Goal: Information Seeking & Learning: Learn about a topic

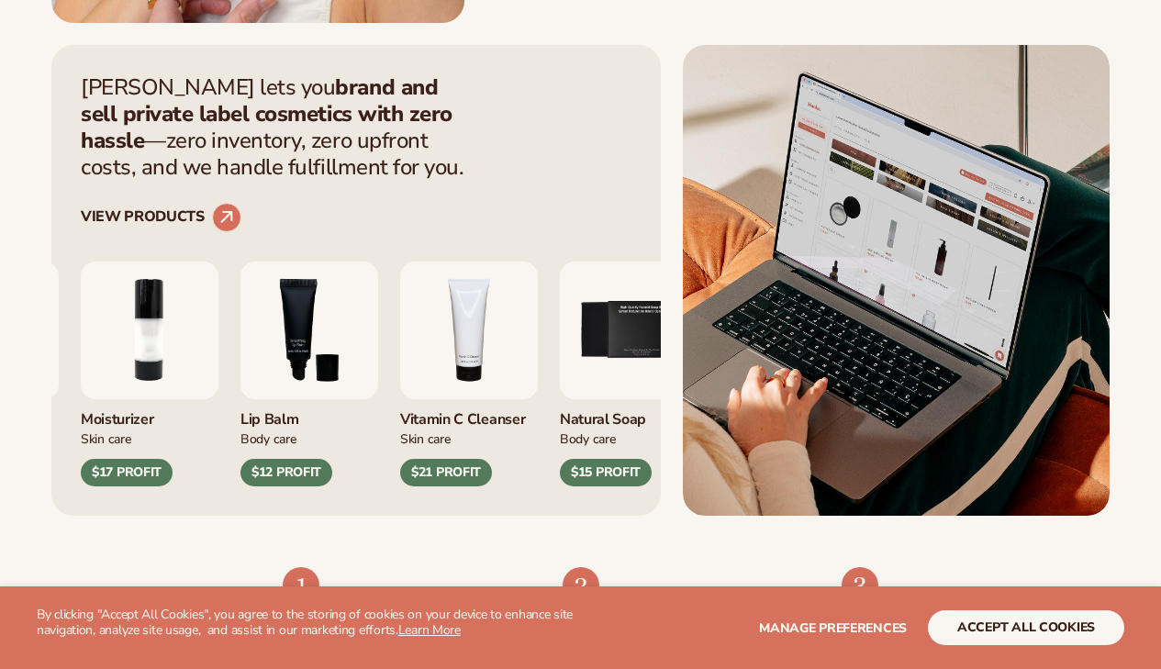
scroll to position [693, 0]
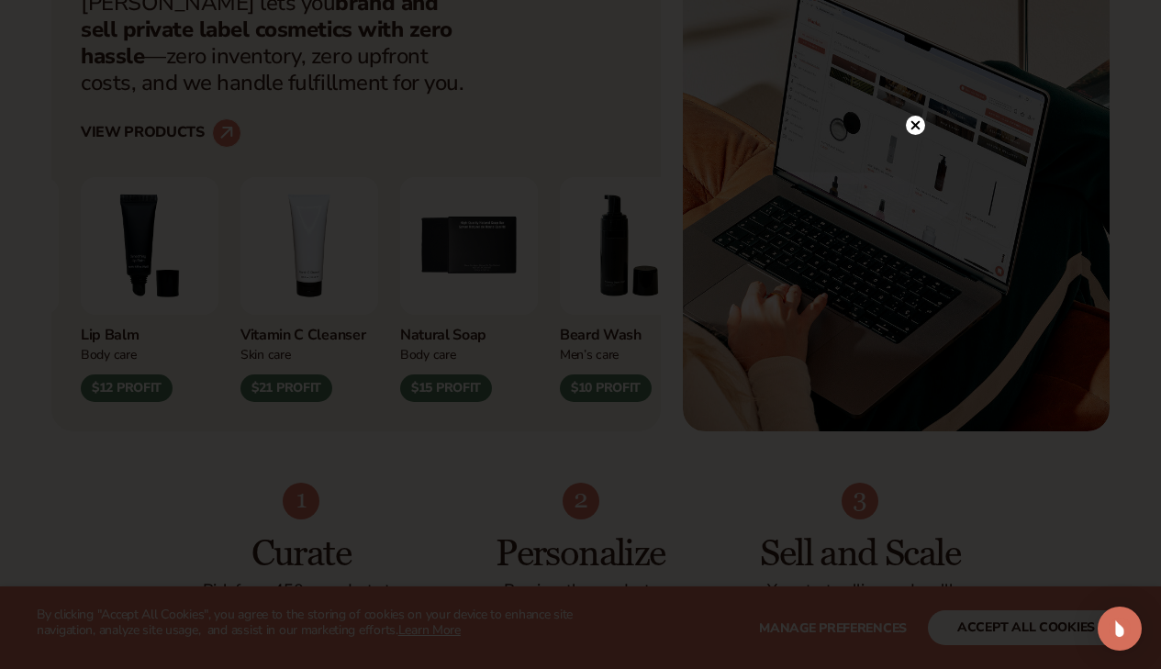
click at [915, 122] on circle at bounding box center [914, 125] width 19 height 19
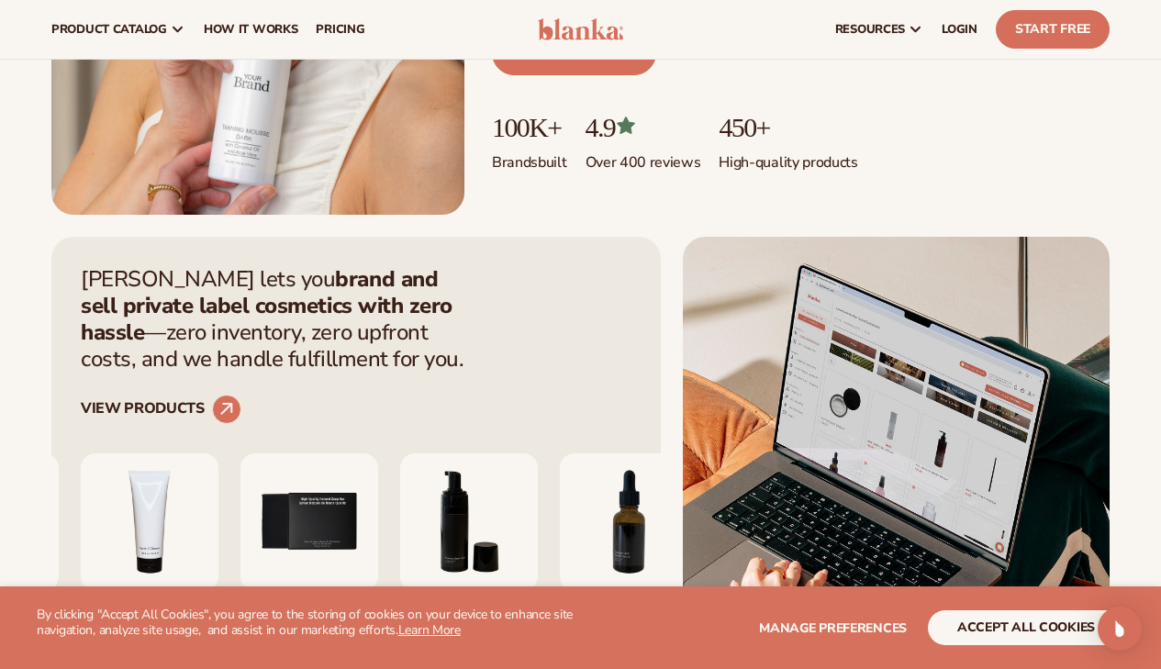
scroll to position [413, 0]
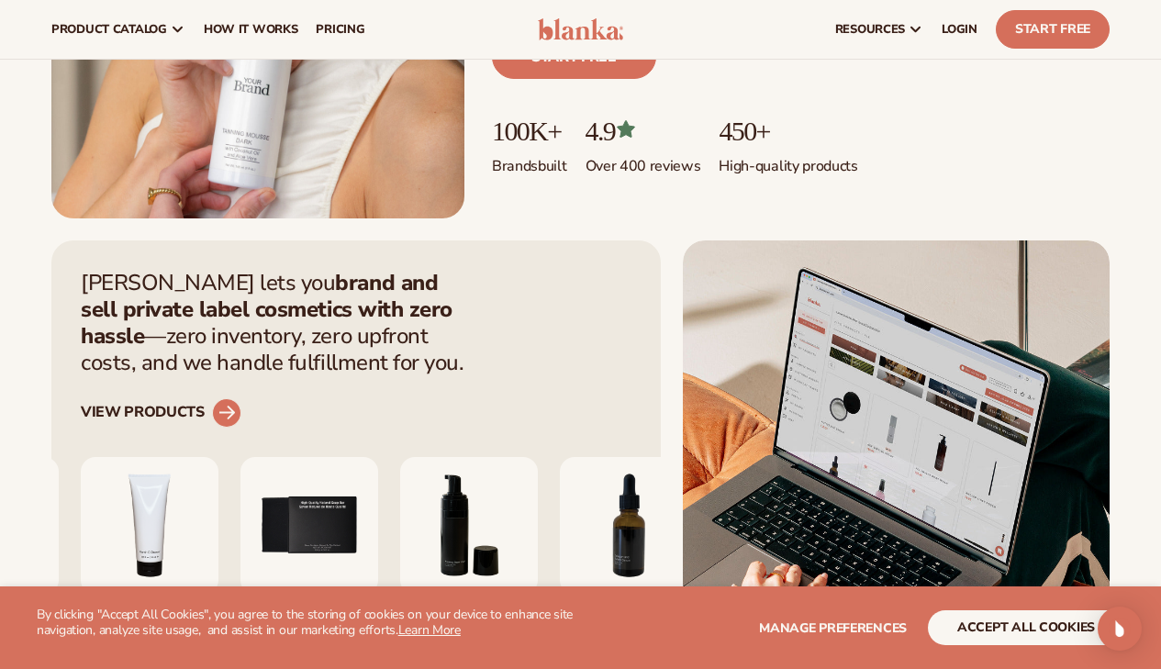
click at [216, 411] on circle at bounding box center [226, 413] width 40 height 40
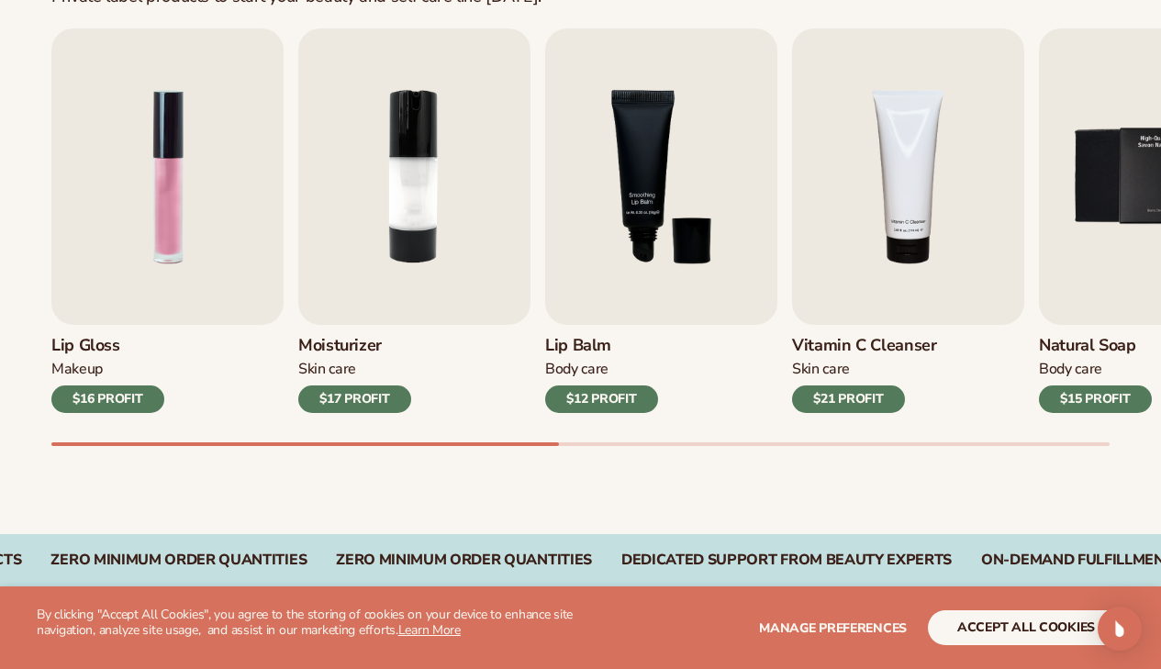
scroll to position [617, 0]
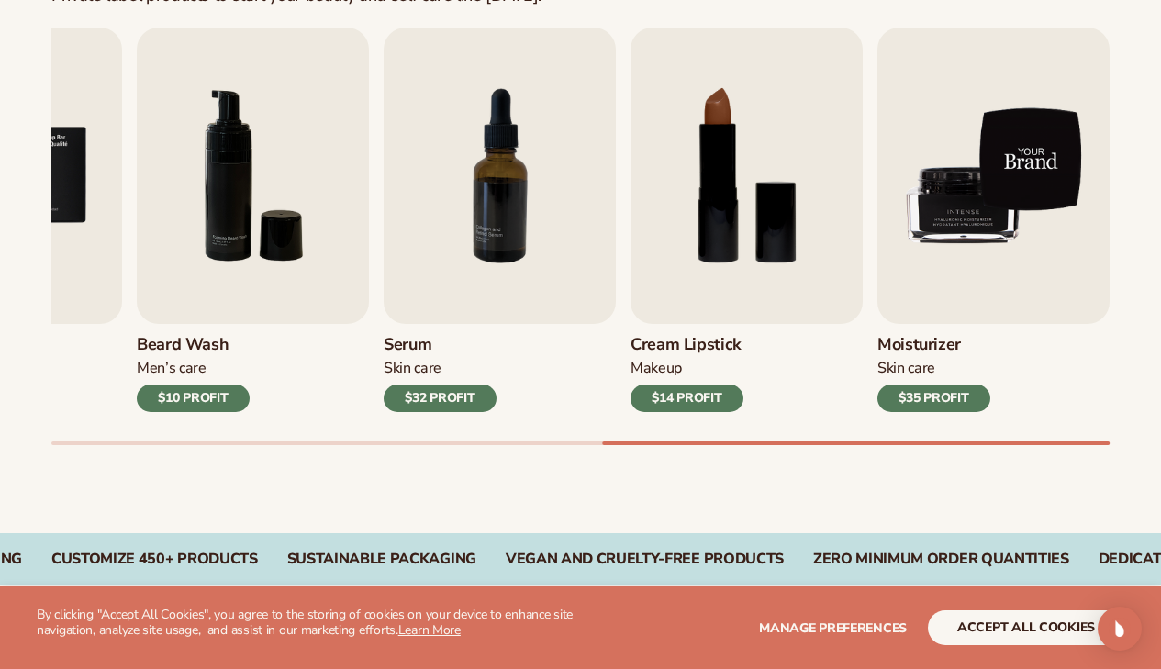
click at [984, 210] on img "9 / 9" at bounding box center [993, 176] width 232 height 296
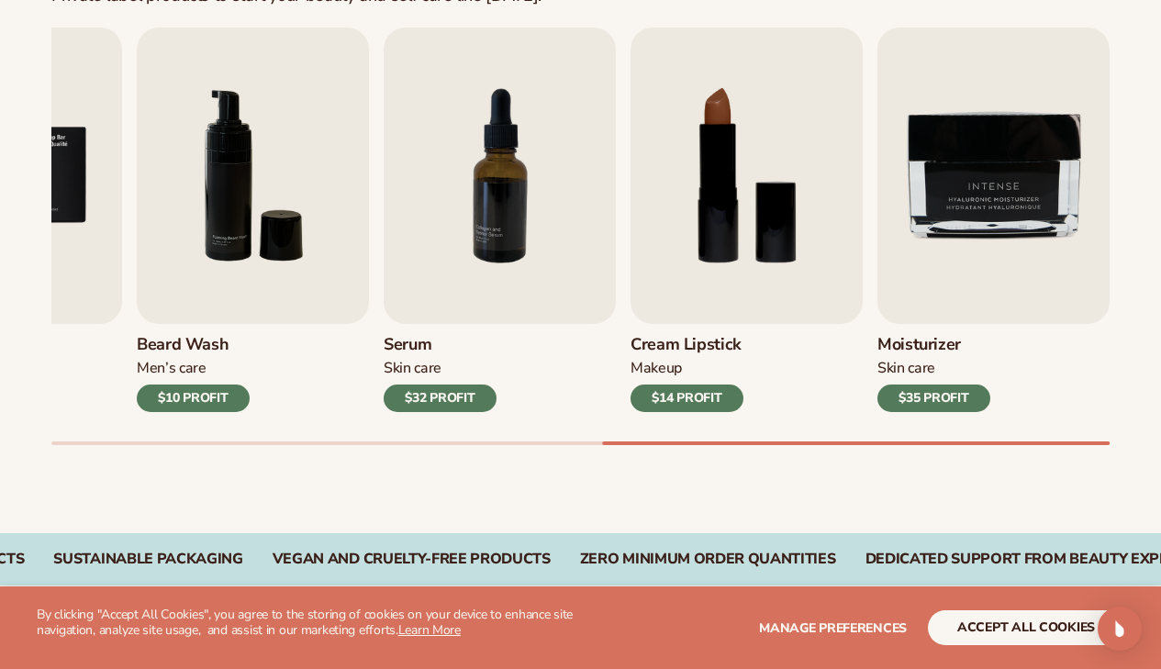
click at [947, 389] on div "$35 PROFIT" at bounding box center [933, 398] width 113 height 28
click at [924, 342] on h3 "Moisturizer" at bounding box center [933, 345] width 113 height 20
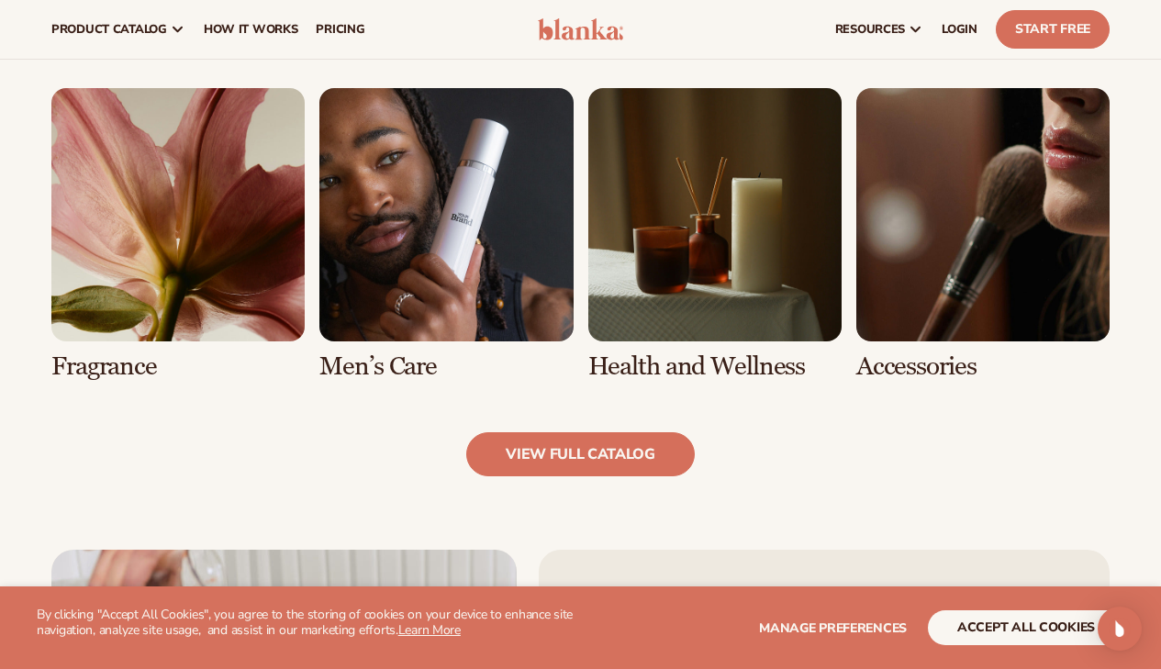
scroll to position [1598, 0]
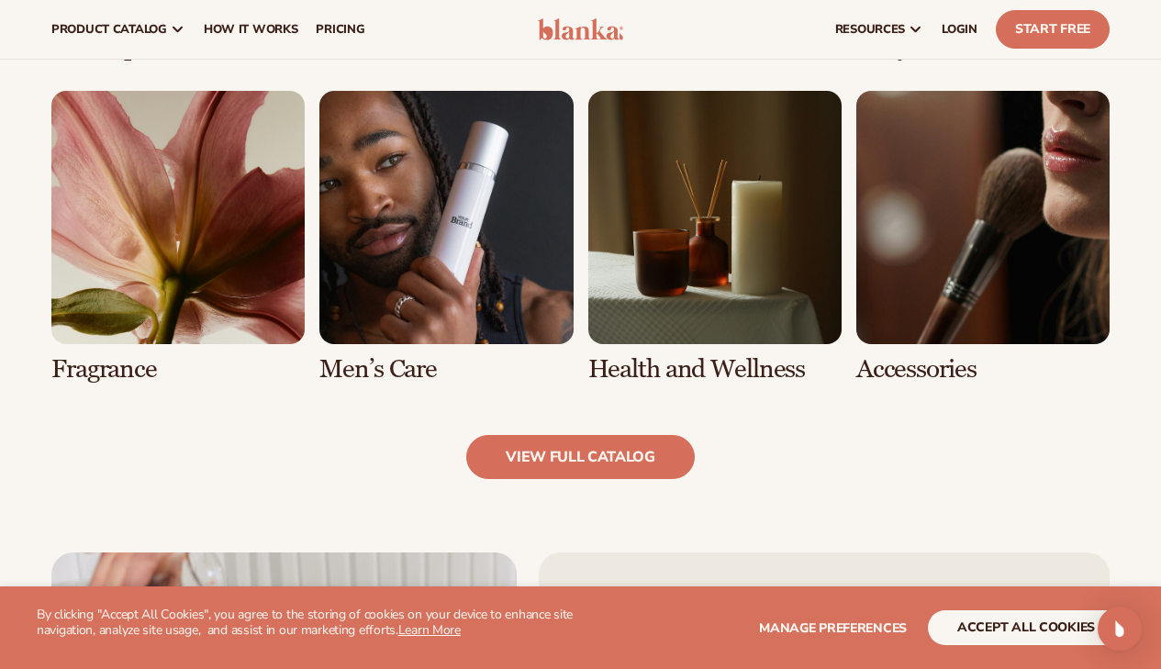
click at [444, 244] on link "6 / 8" at bounding box center [445, 237] width 253 height 293
